Goal: Transaction & Acquisition: Purchase product/service

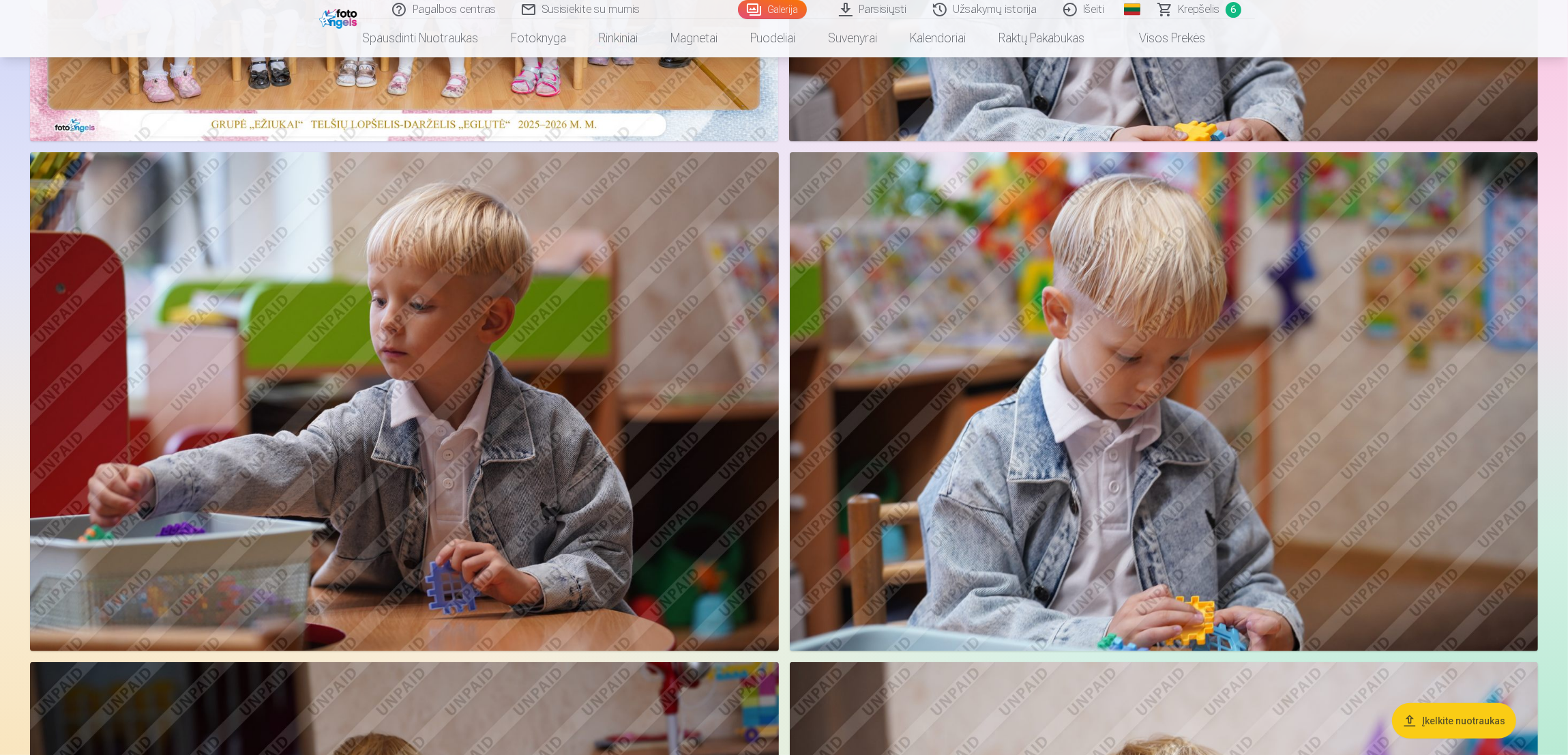
scroll to position [511, 0]
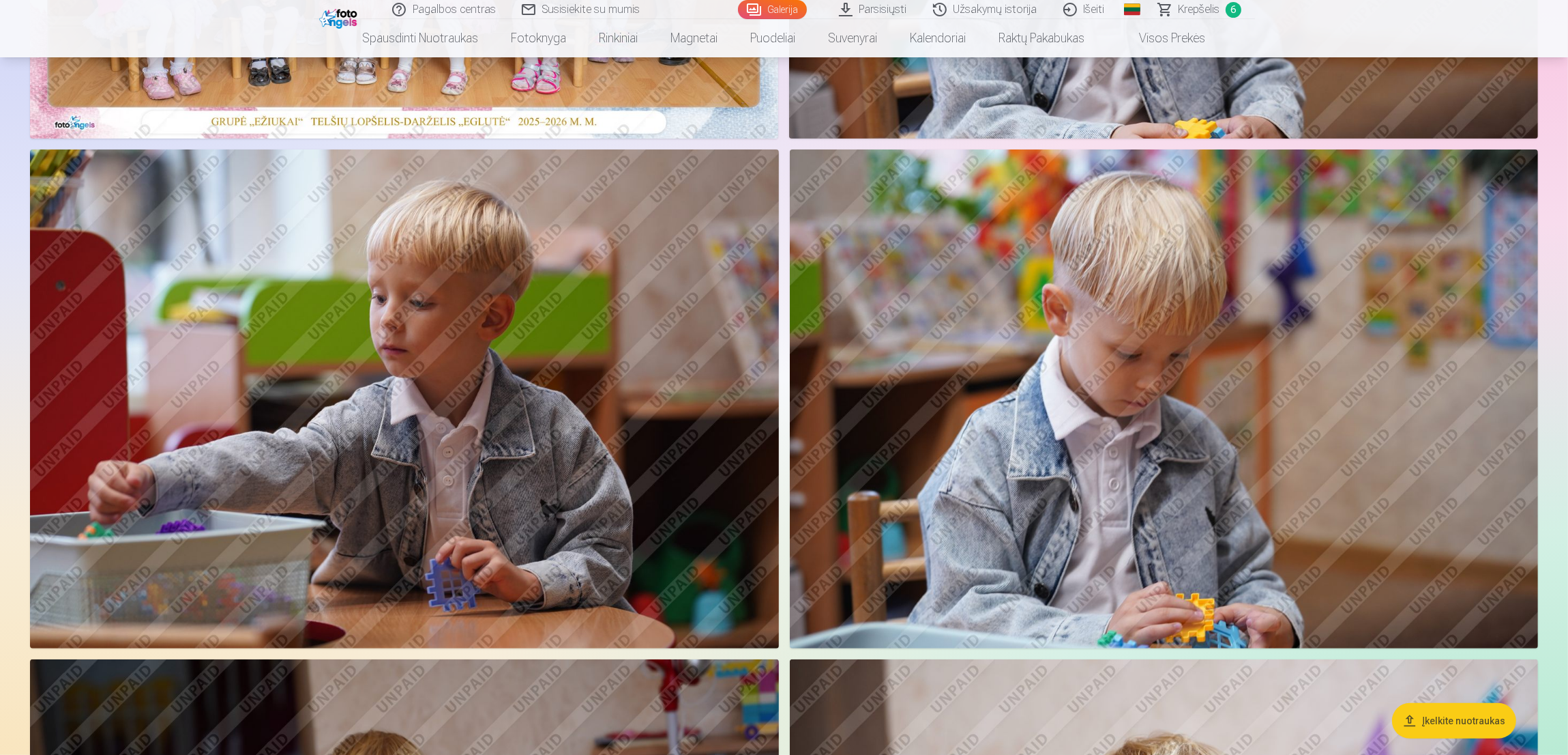
click at [723, 352] on img at bounding box center [404, 399] width 749 height 499
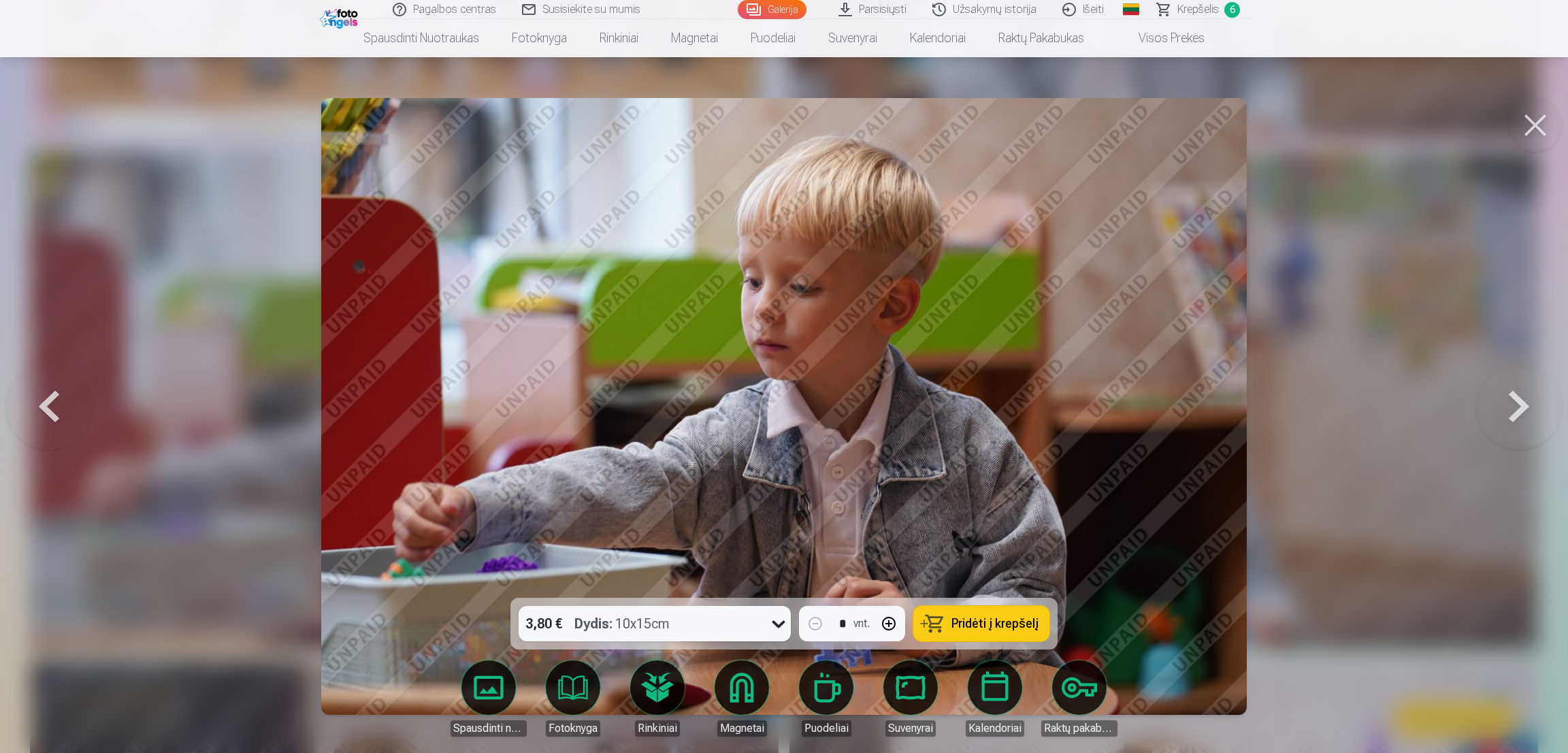
click at [962, 614] on button "Pridėti į krepšelį" at bounding box center [982, 623] width 136 height 36
click at [1531, 112] on button at bounding box center [1535, 125] width 55 height 55
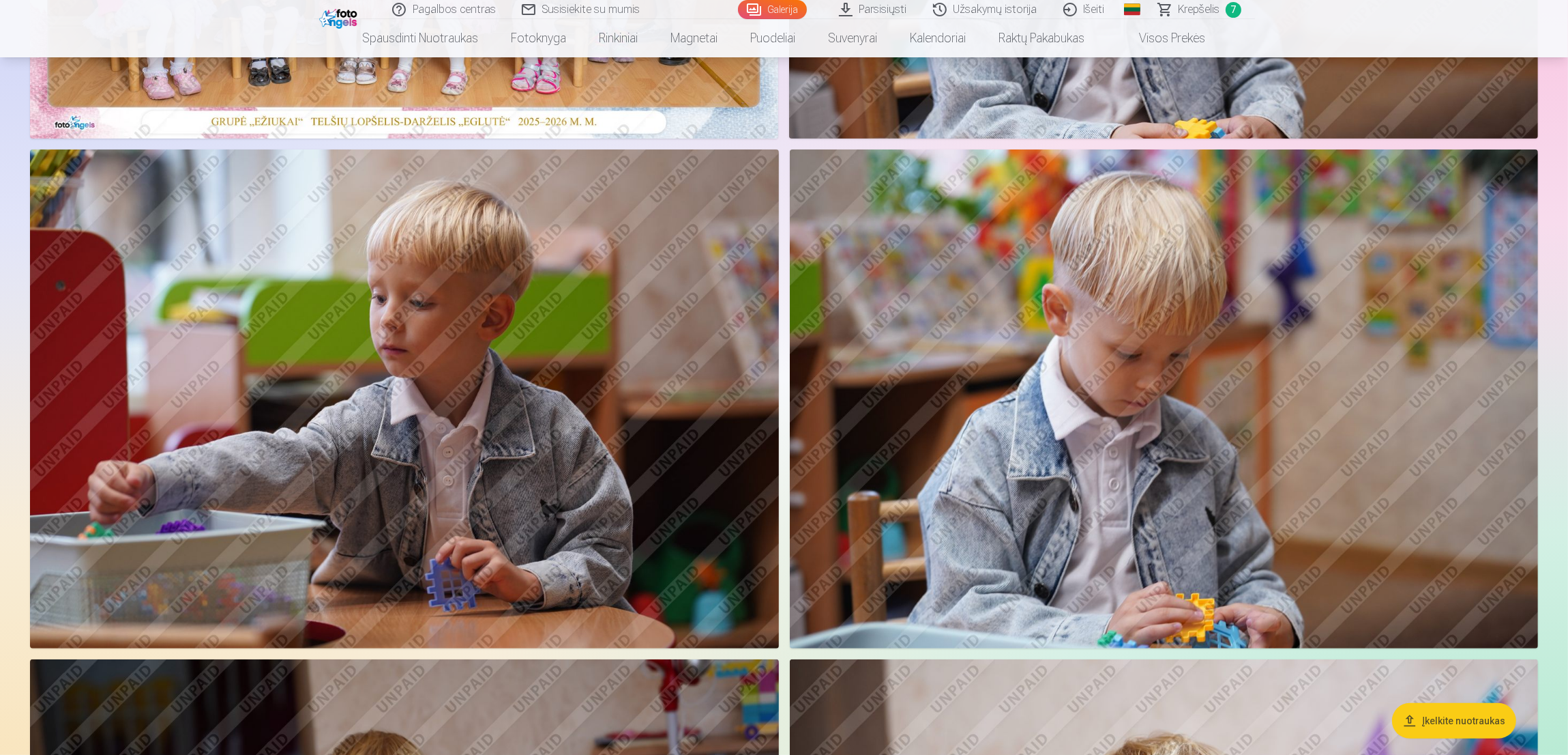
click at [1201, 7] on span "Krepšelis" at bounding box center [1200, 10] width 42 height 16
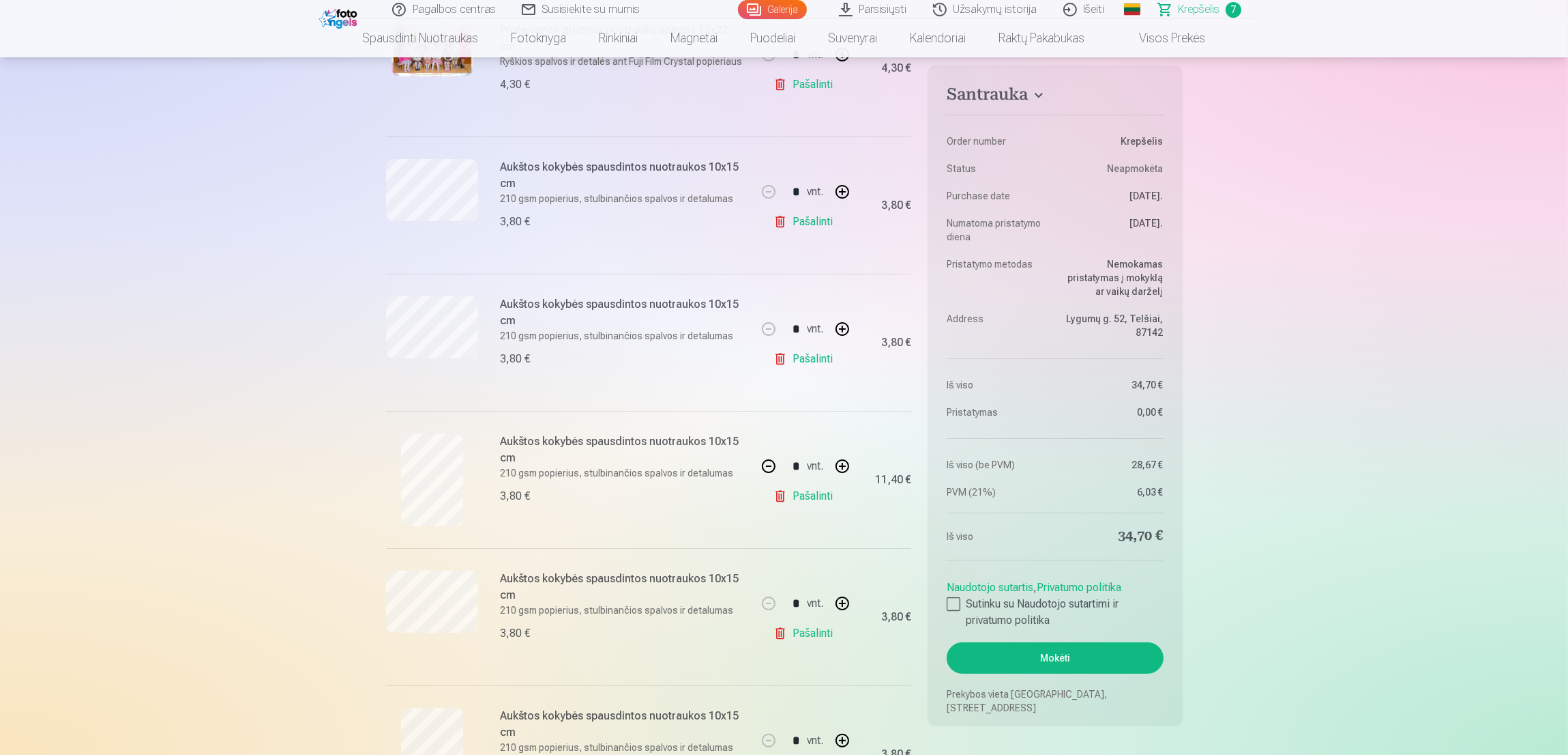
scroll to position [613, 0]
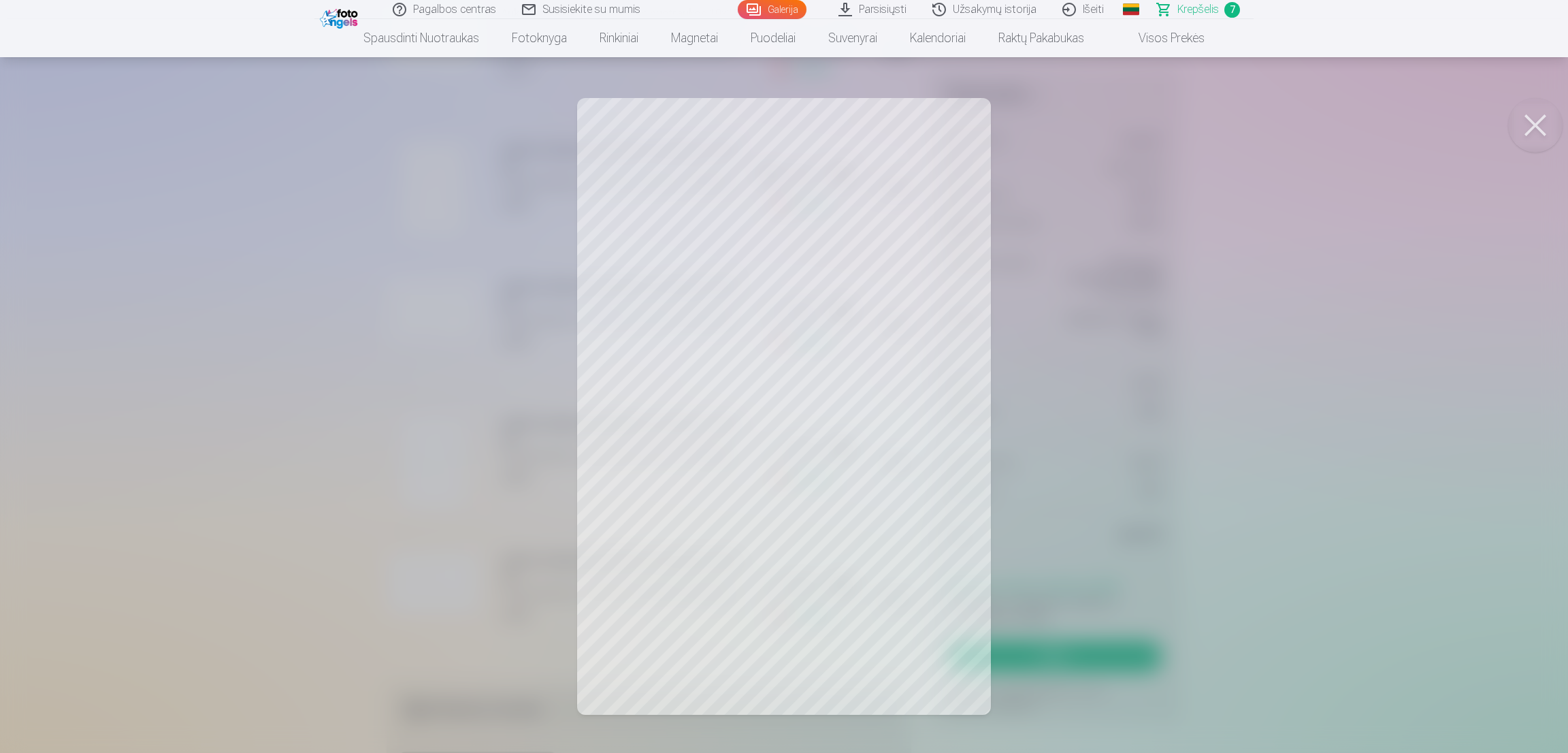
click at [1537, 105] on button at bounding box center [1535, 125] width 55 height 55
